Goal: Download file/media

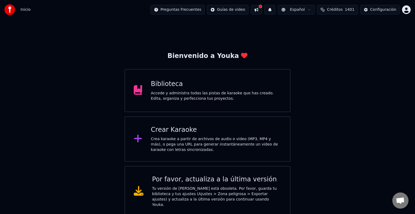
click at [166, 88] on div "Biblioteca" at bounding box center [216, 84] width 130 height 9
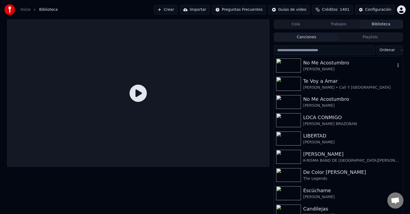
click at [315, 66] on div "No Me Acostumbro" at bounding box center [349, 63] width 92 height 8
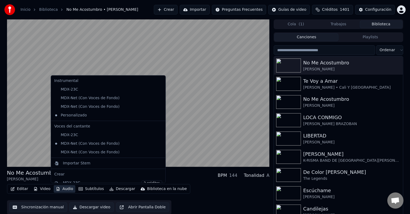
click at [68, 190] on button "Audio" at bounding box center [65, 190] width 22 height 8
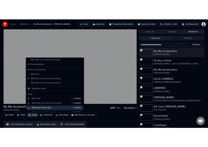
scroll to position [81, 0]
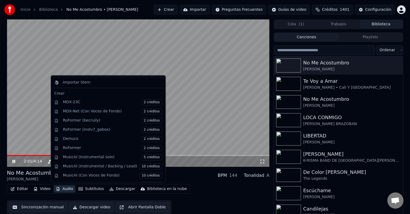
click at [195, 184] on div "No Me Acostumbro [PERSON_NAME] BPM 144 Tonalidad A Editar Video Audio Subtítulo…" at bounding box center [138, 191] width 263 height 45
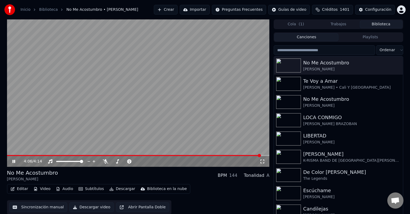
click at [14, 161] on icon at bounding box center [17, 162] width 13 height 4
click at [116, 190] on button "Descargar" at bounding box center [122, 190] width 30 height 8
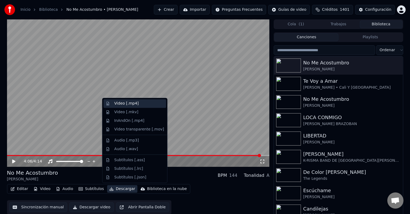
click at [125, 105] on div "Video [.mp4]" at bounding box center [126, 103] width 24 height 5
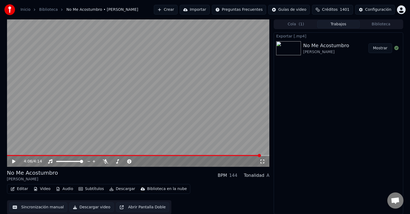
click at [381, 48] on button "Mostrar" at bounding box center [381, 48] width 24 height 10
